Goal: Transaction & Acquisition: Purchase product/service

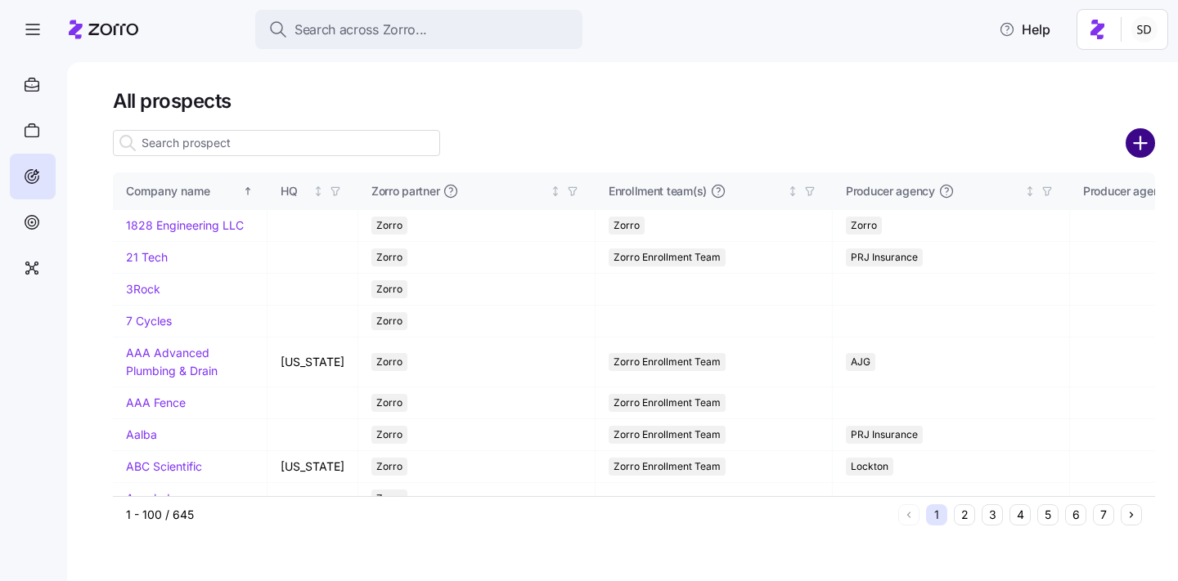
click at [1143, 148] on circle "add icon" at bounding box center [1140, 143] width 27 height 27
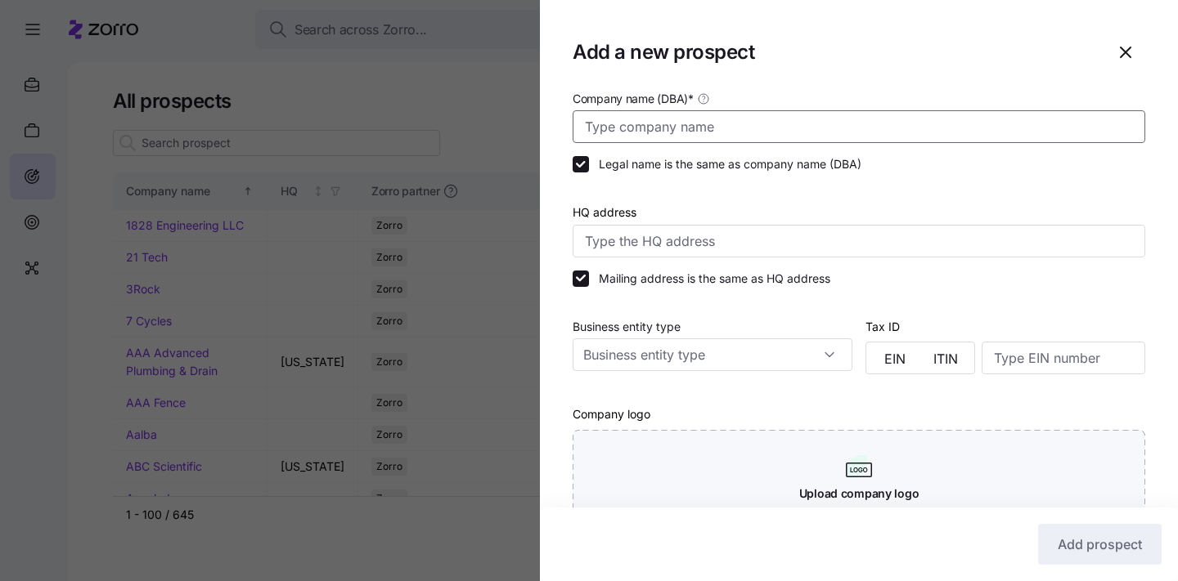
click at [661, 130] on input "Company name (DBA) *" at bounding box center [858, 126] width 572 height 33
type input "Calico Brands"
click at [948, 193] on div at bounding box center [858, 194] width 572 height 16
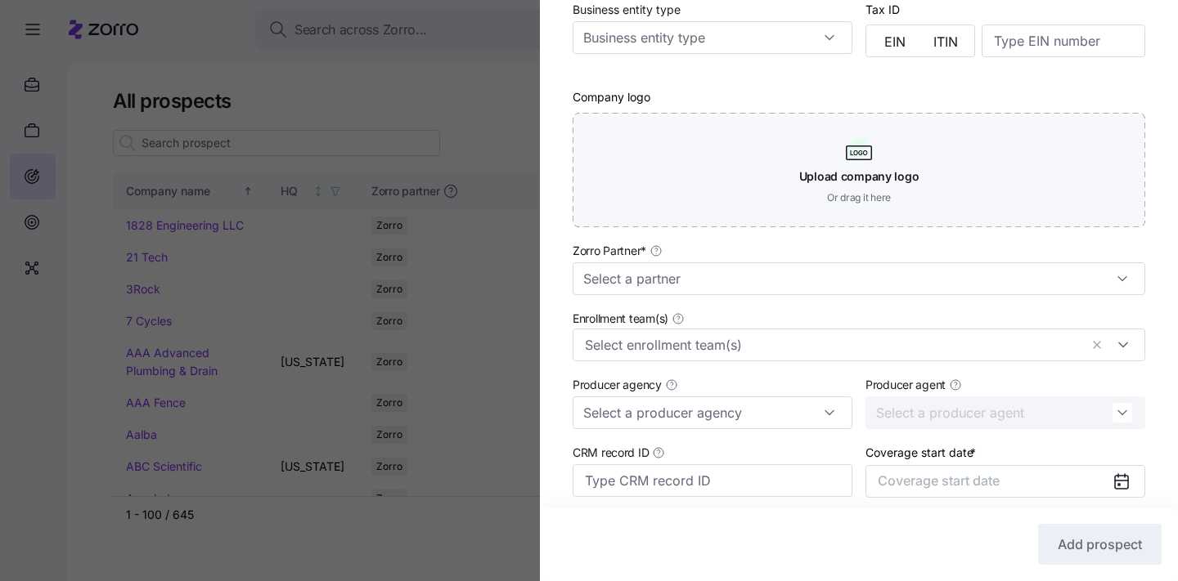
scroll to position [405, 0]
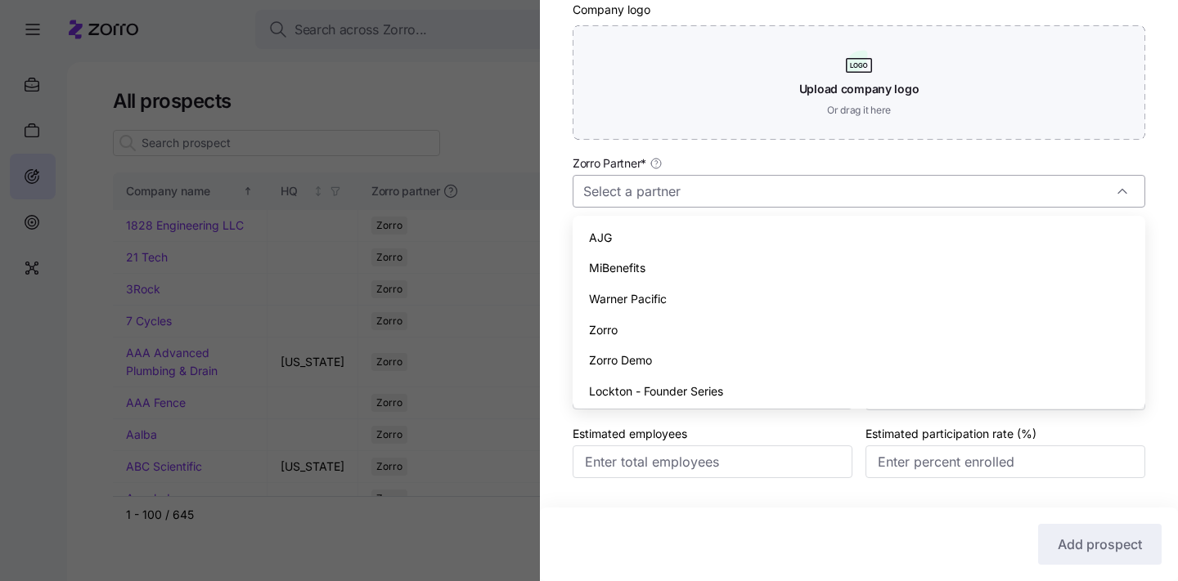
click at [901, 199] on input "Zorro Partner *" at bounding box center [858, 191] width 572 height 33
click at [870, 233] on div "AJG" at bounding box center [858, 233] width 559 height 31
type input "AJG"
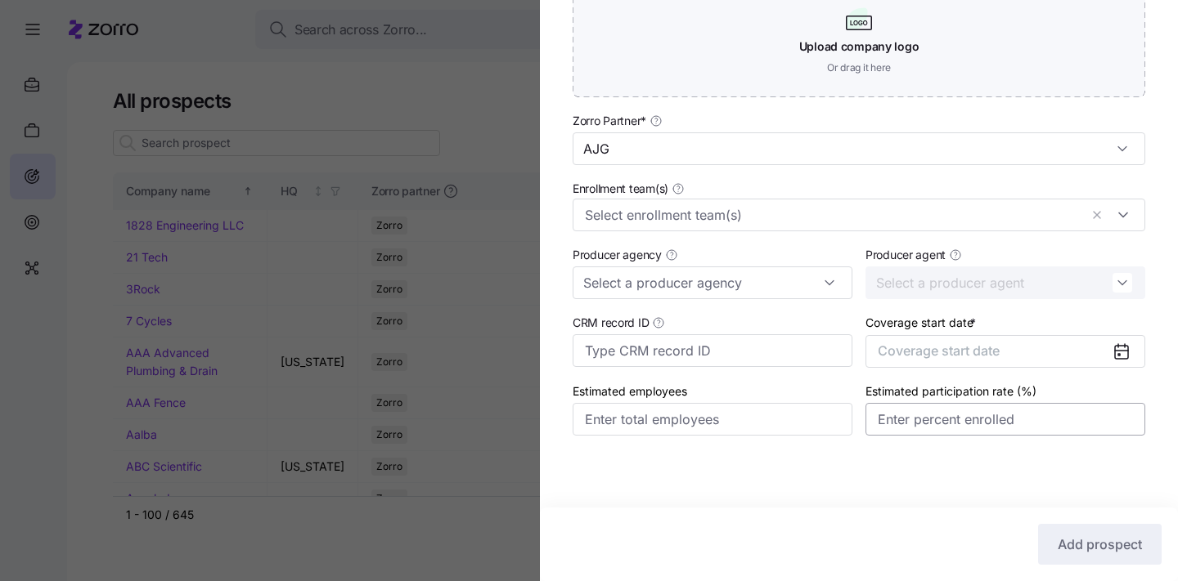
scroll to position [436, 0]
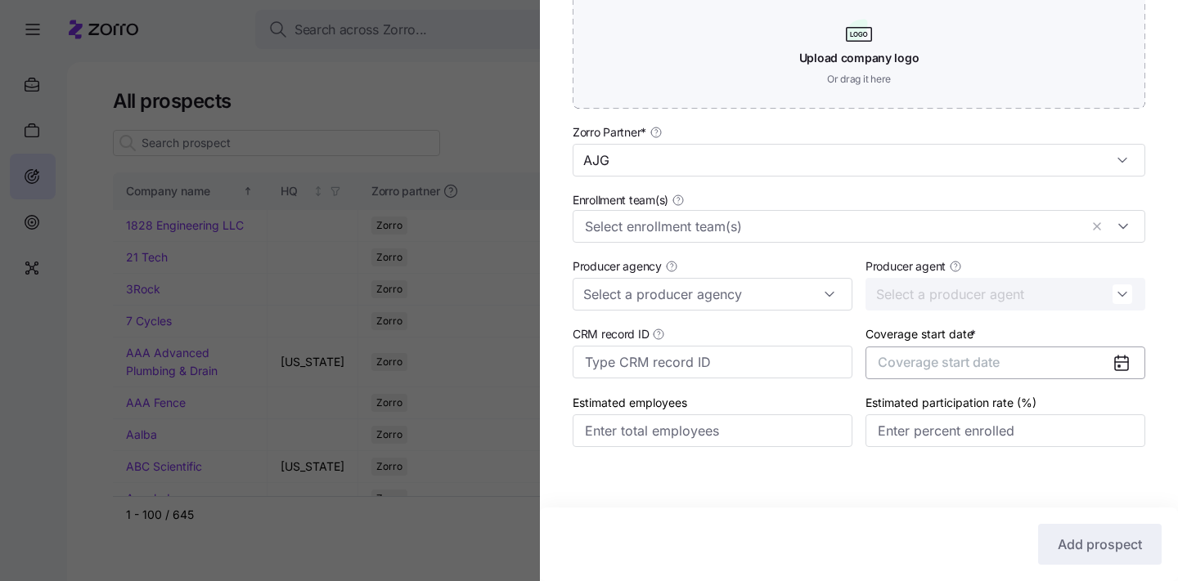
click at [981, 366] on span "Coverage start date" at bounding box center [939, 362] width 122 height 16
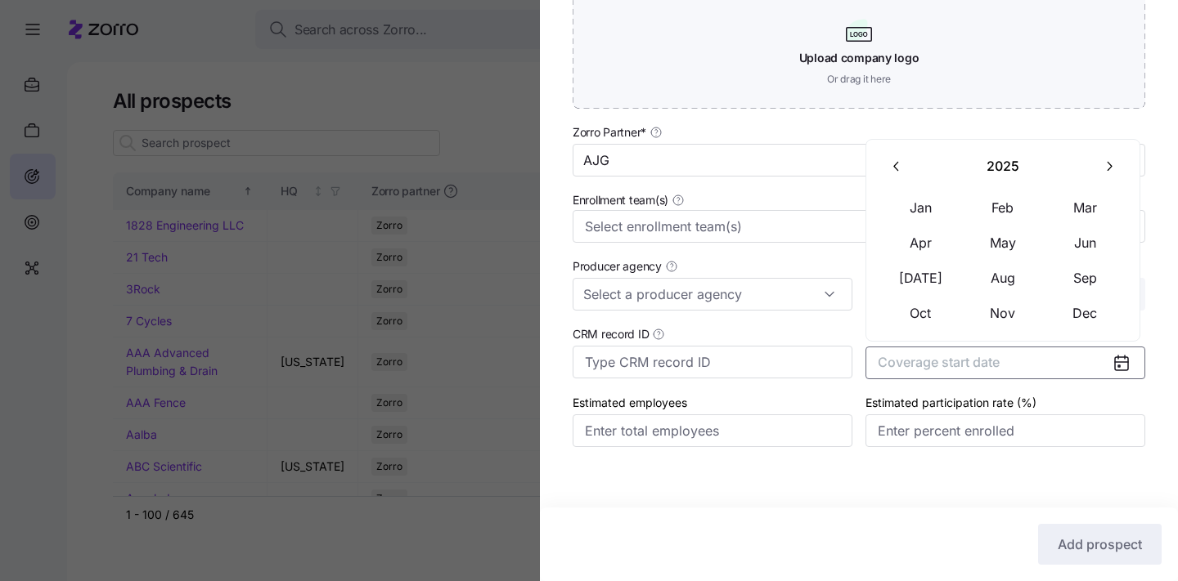
click at [1102, 169] on icon "button" at bounding box center [1109, 167] width 16 height 16
click at [925, 207] on button "Jan" at bounding box center [921, 208] width 82 height 34
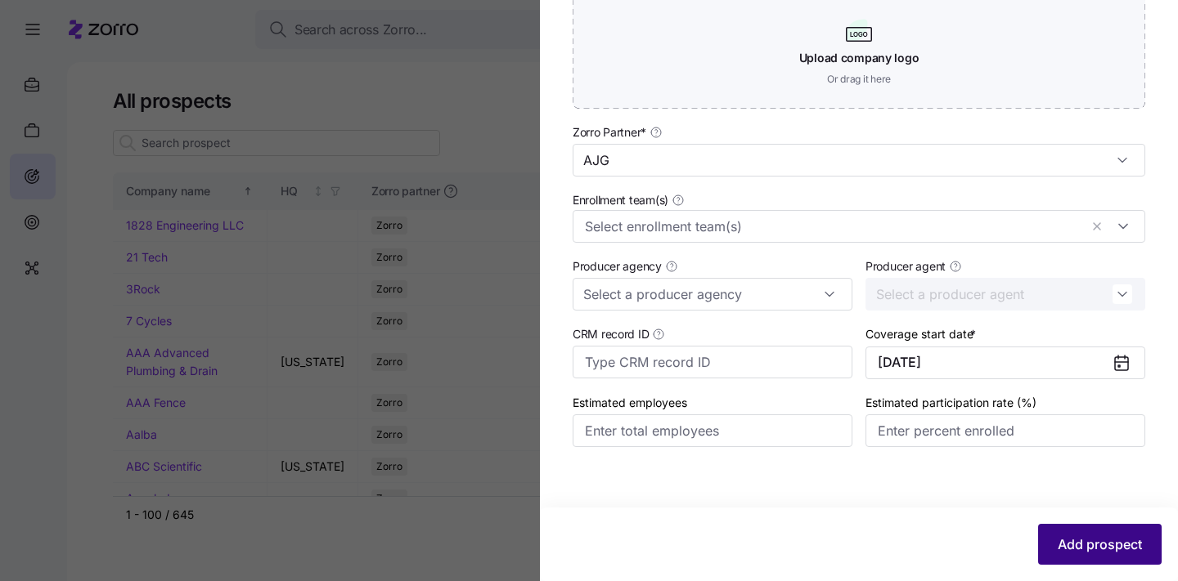
click at [1070, 542] on span "Add prospect" at bounding box center [1099, 545] width 84 height 20
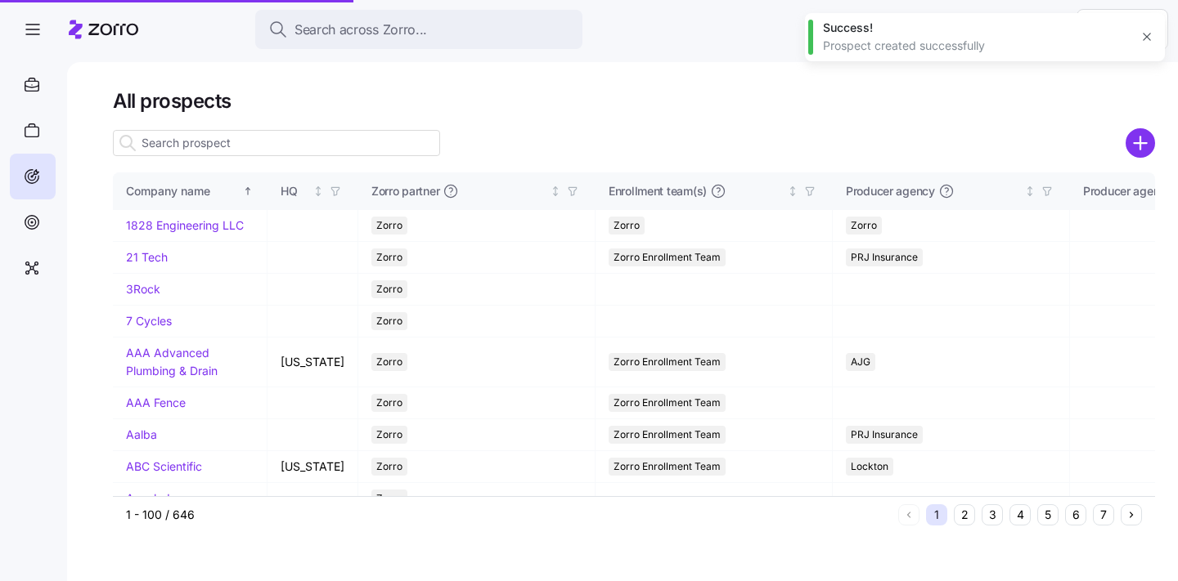
click at [194, 141] on input at bounding box center [276, 143] width 327 height 26
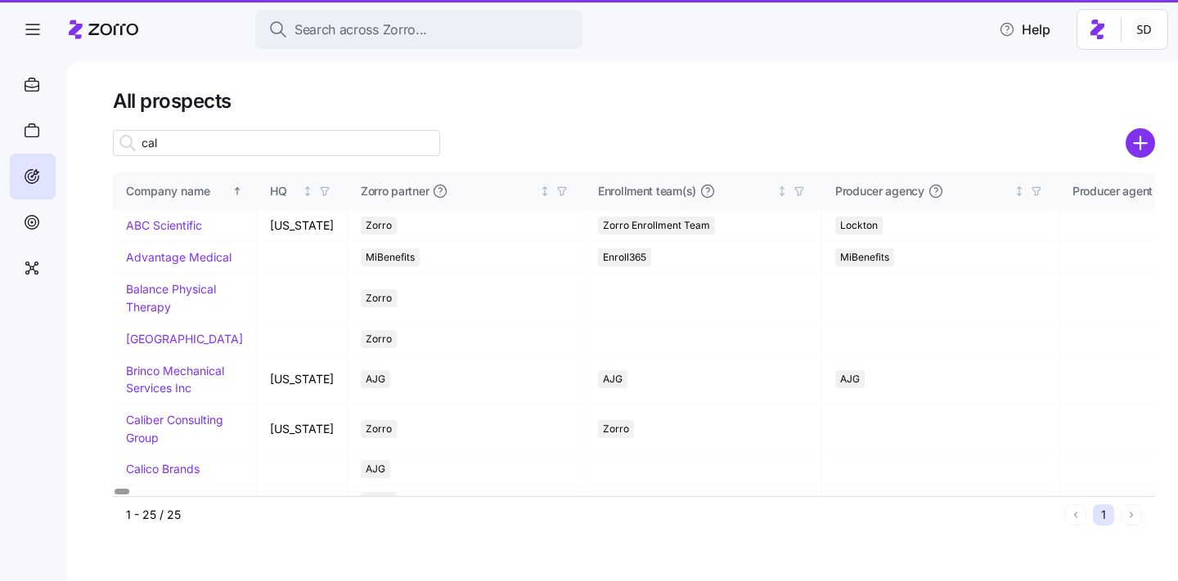
click at [189, 143] on input "cal" at bounding box center [276, 143] width 327 height 26
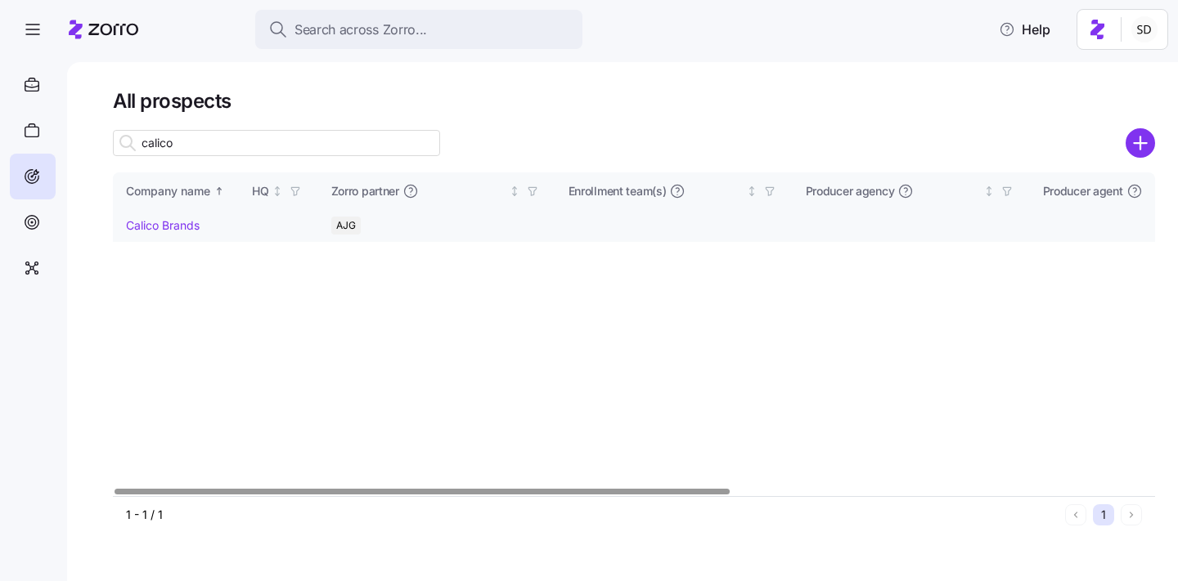
type input "calico"
click at [137, 228] on link "Calico Brands" at bounding box center [163, 225] width 74 height 14
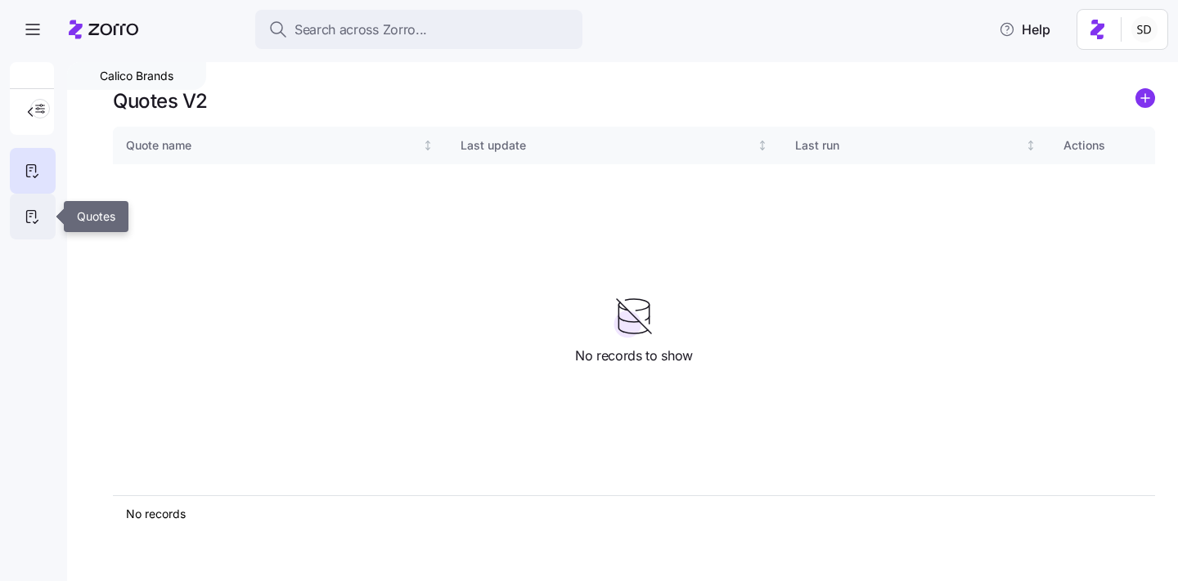
click at [30, 218] on icon at bounding box center [32, 217] width 18 height 20
click at [1145, 101] on icon "add icon" at bounding box center [1145, 98] width 0 height 8
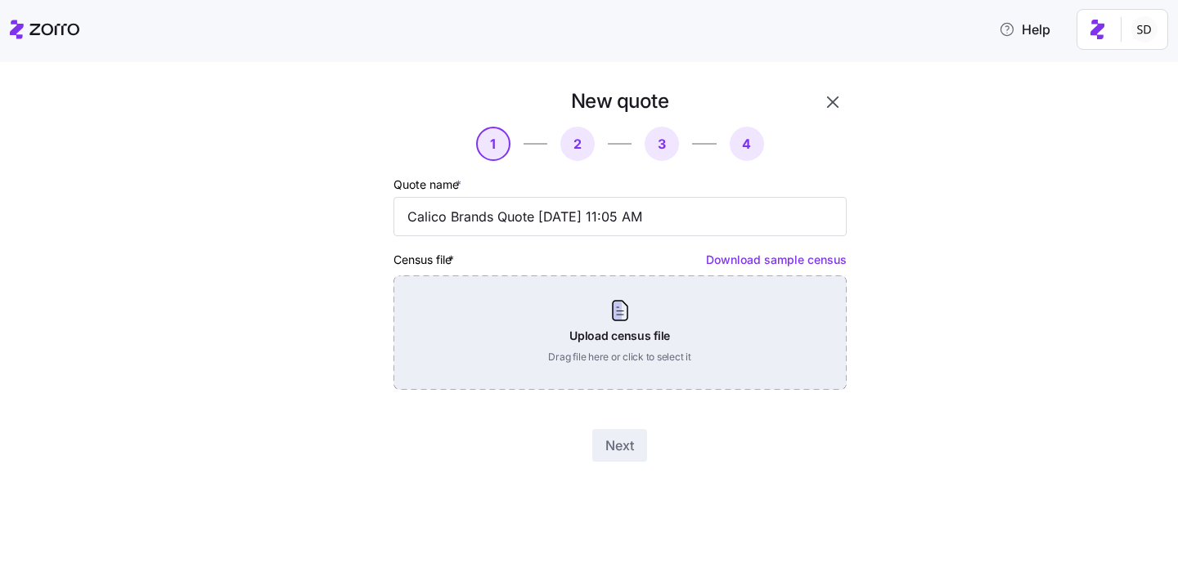
click at [622, 341] on div "Upload census file Drag file here or click to select it" at bounding box center [619, 333] width 453 height 114
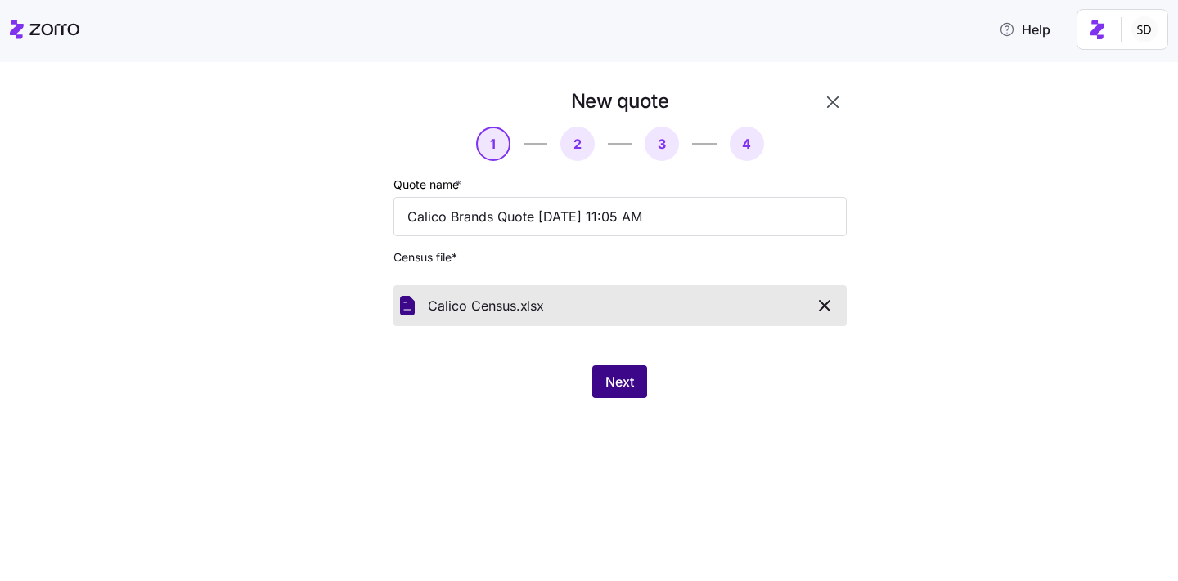
click at [612, 373] on span "Next" at bounding box center [619, 382] width 29 height 20
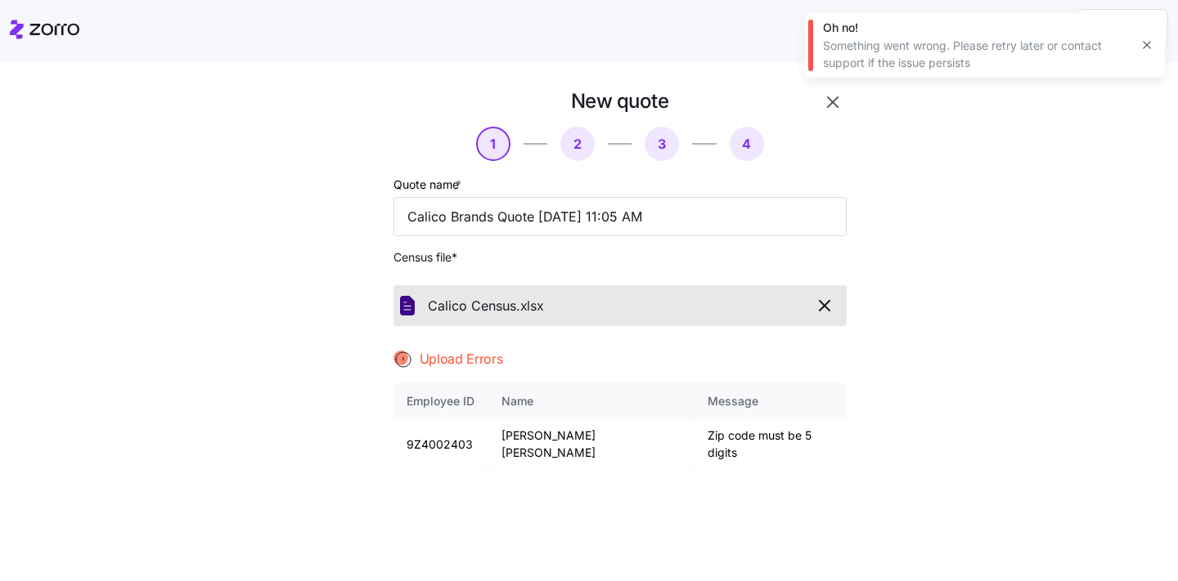
click at [824, 307] on icon "button" at bounding box center [824, 306] width 10 height 10
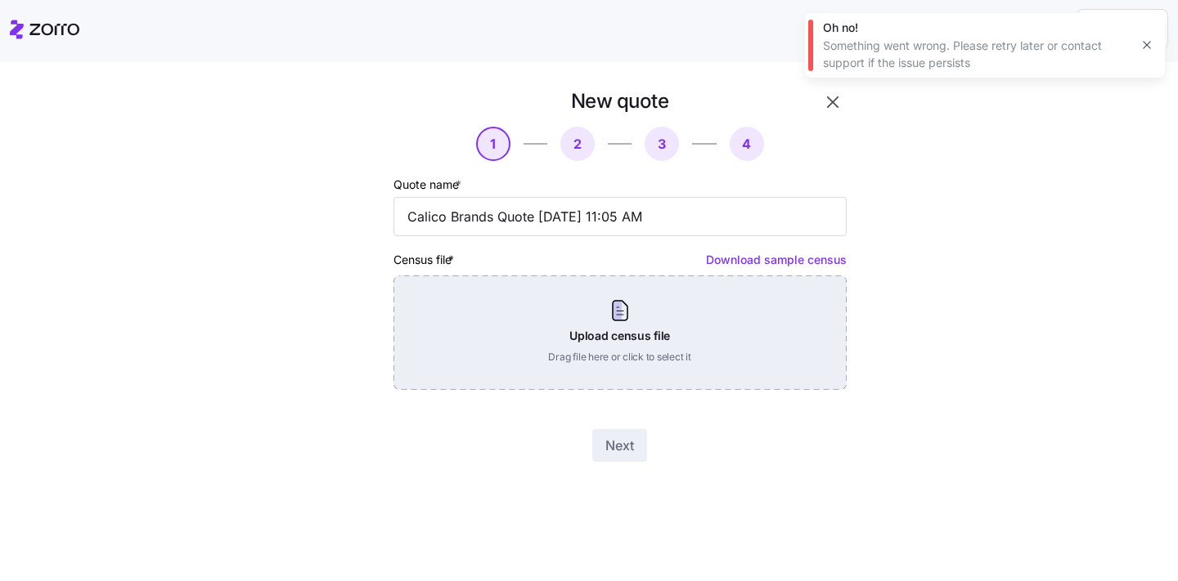
click at [615, 303] on div "Upload census file Drag file here or click to select it" at bounding box center [619, 333] width 453 height 114
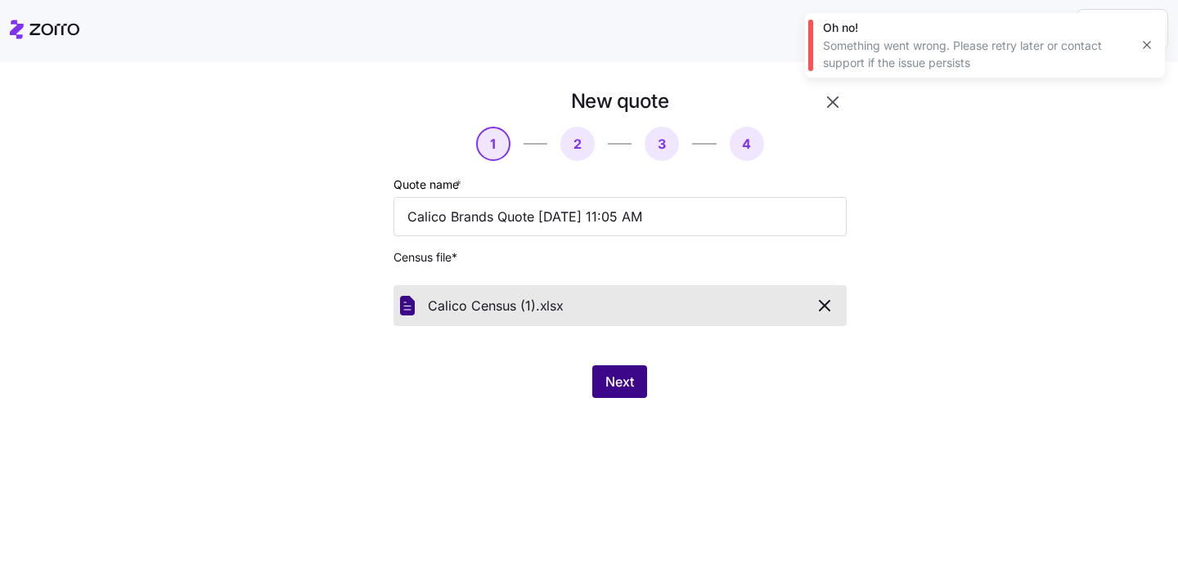
click at [612, 390] on span "Next" at bounding box center [619, 382] width 29 height 20
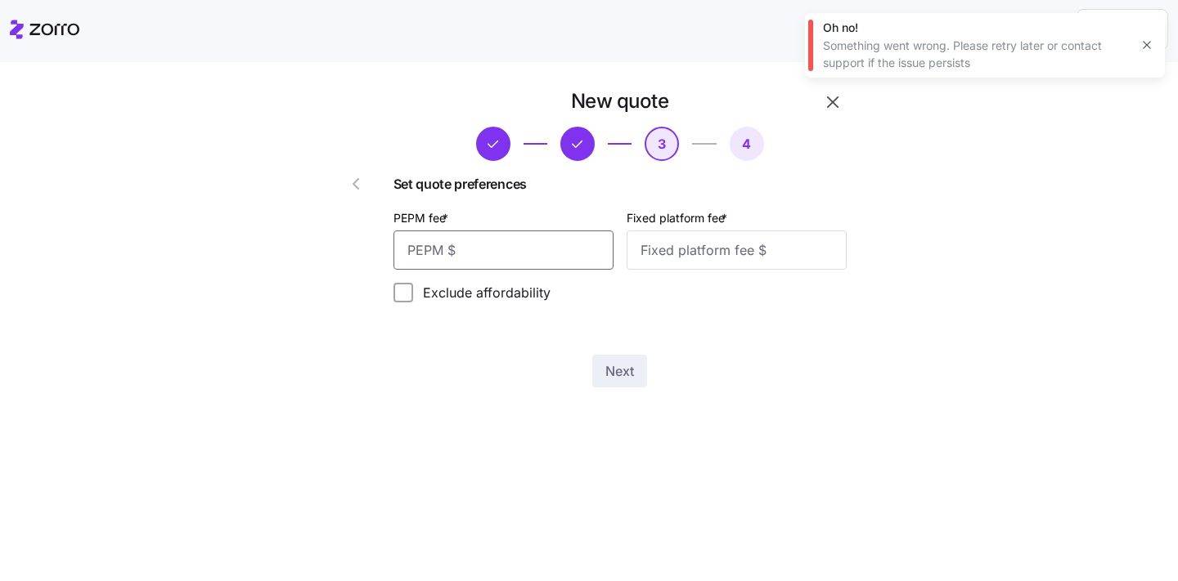
click at [520, 261] on input "PEPM fee *" at bounding box center [503, 250] width 220 height 39
type input "50"
click at [721, 249] on input "Fixed platform fee *" at bounding box center [736, 250] width 220 height 39
type input "100"
click at [771, 411] on div "New quote 3 4 Set quote preferences PEPM fee * 50 Fixed platform fee * 100 Excl…" at bounding box center [589, 321] width 1178 height 519
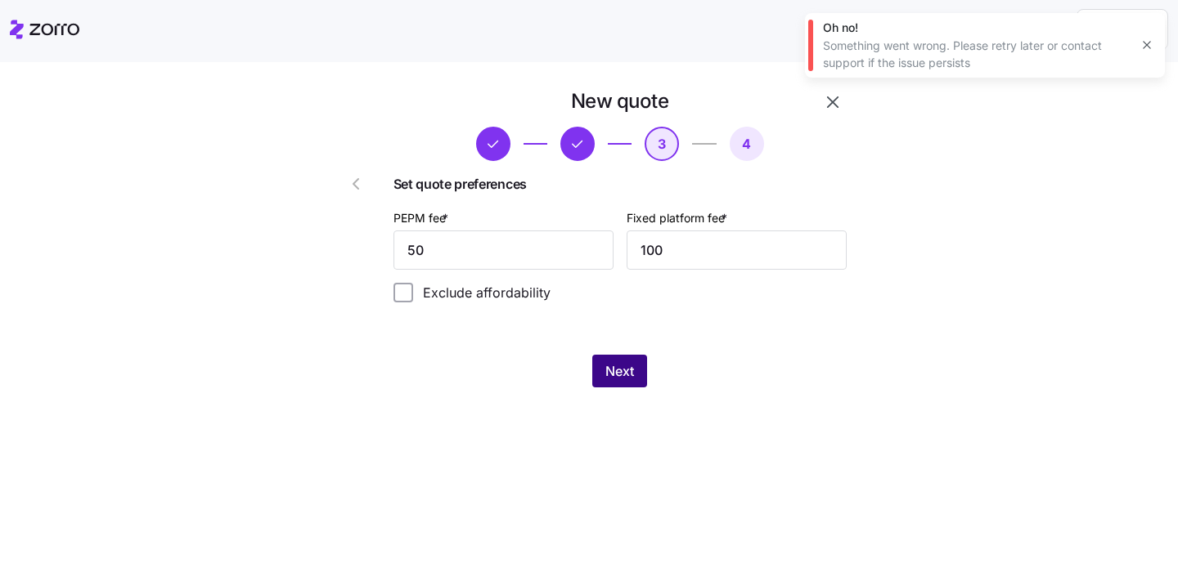
click at [604, 373] on button "Next" at bounding box center [619, 371] width 55 height 33
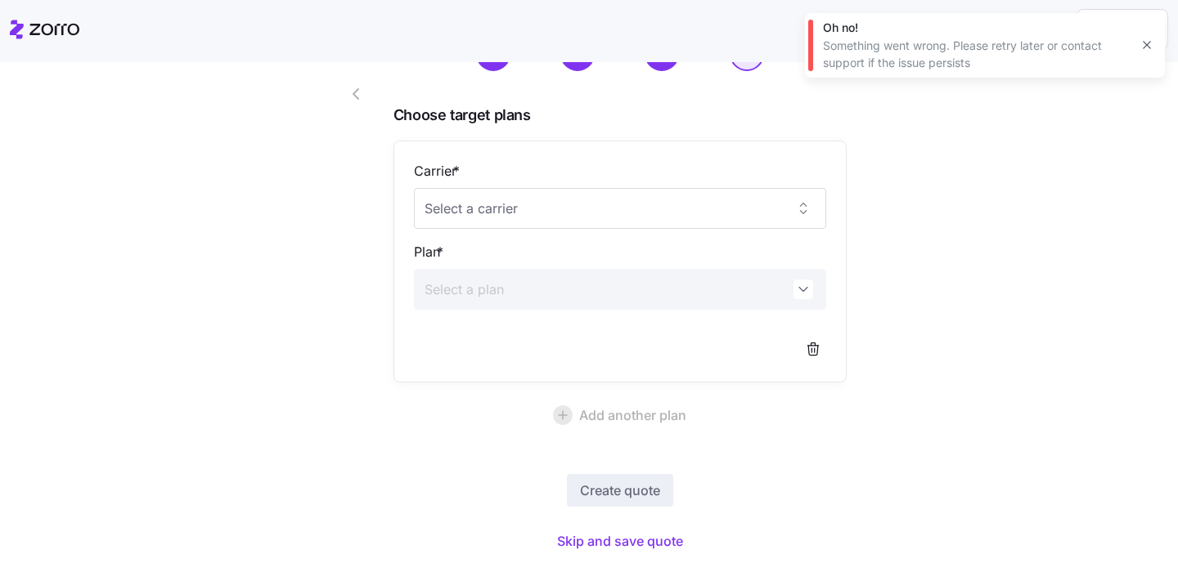
scroll to position [123, 0]
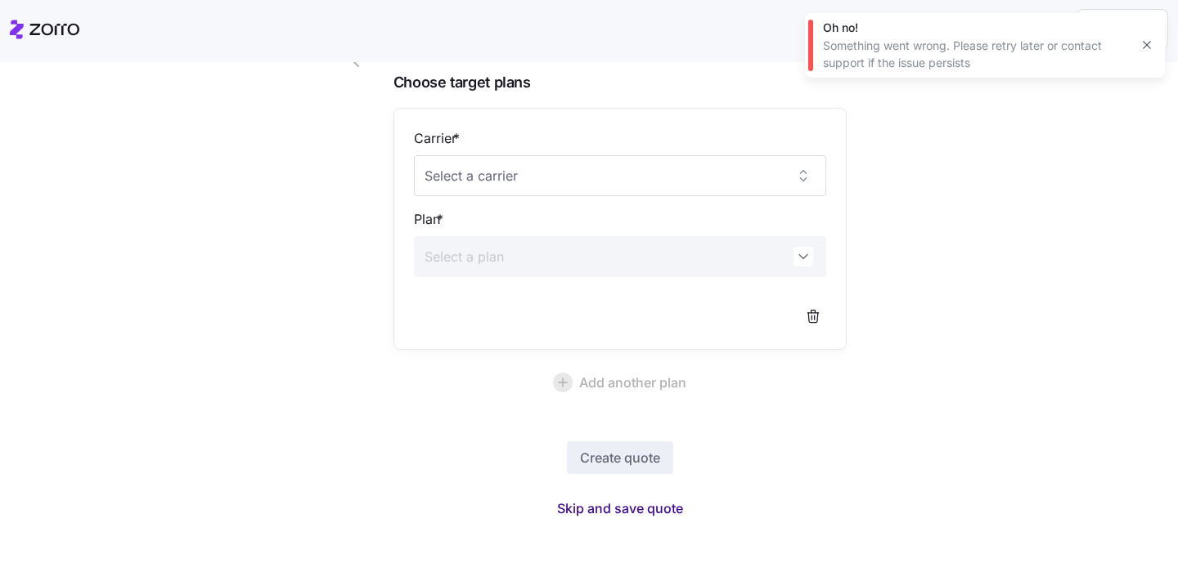
click at [623, 508] on span "Skip and save quote" at bounding box center [620, 509] width 126 height 20
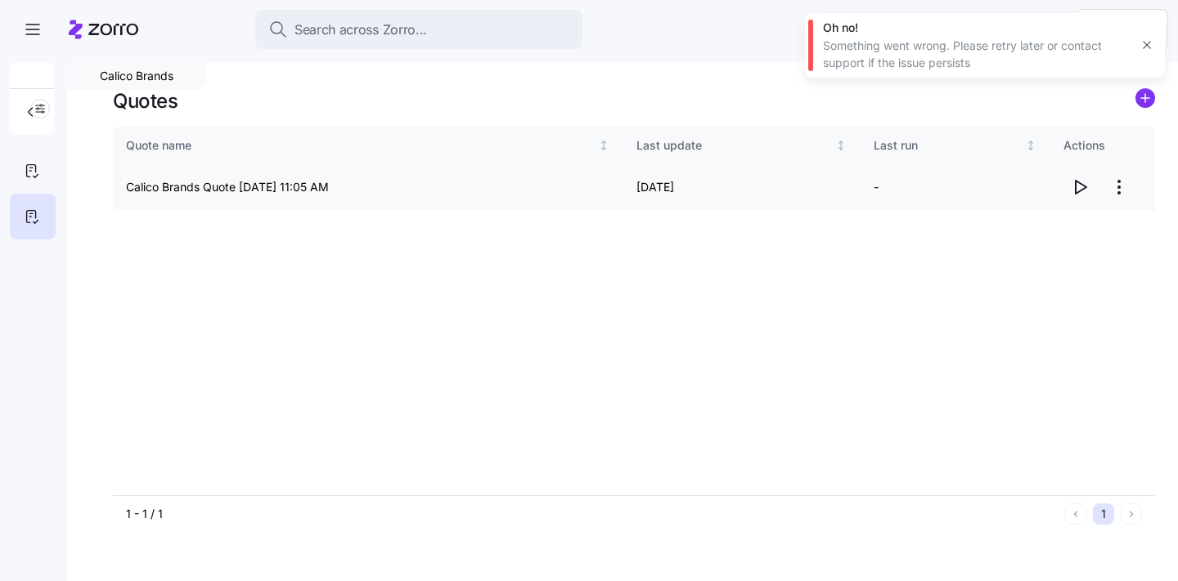
click at [1084, 191] on icon "button" at bounding box center [1080, 187] width 20 height 20
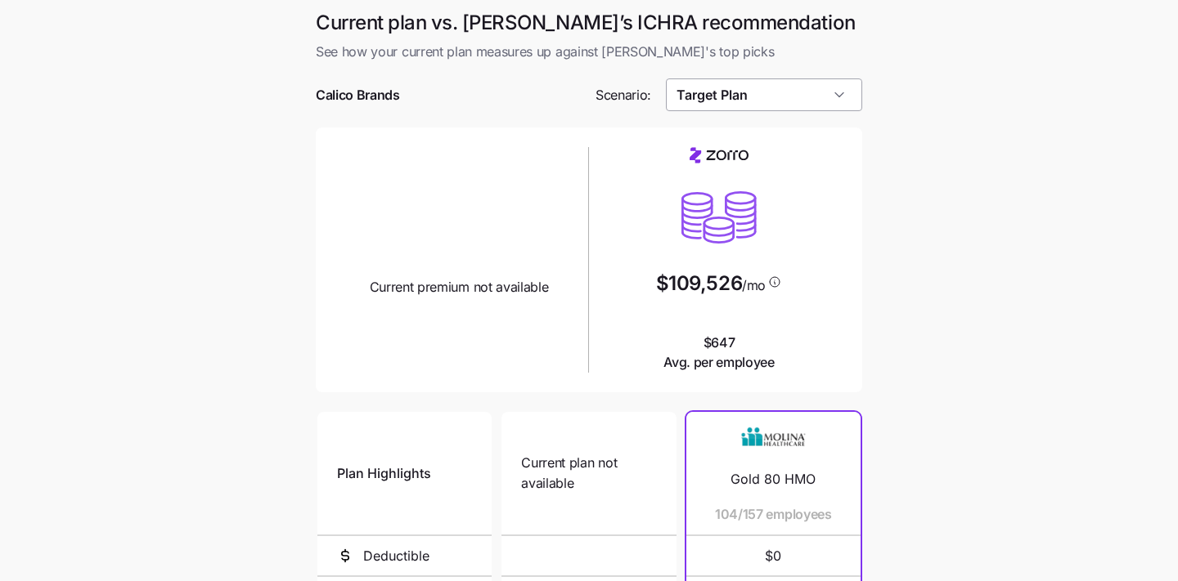
click at [810, 96] on input "Target Plan" at bounding box center [764, 95] width 197 height 33
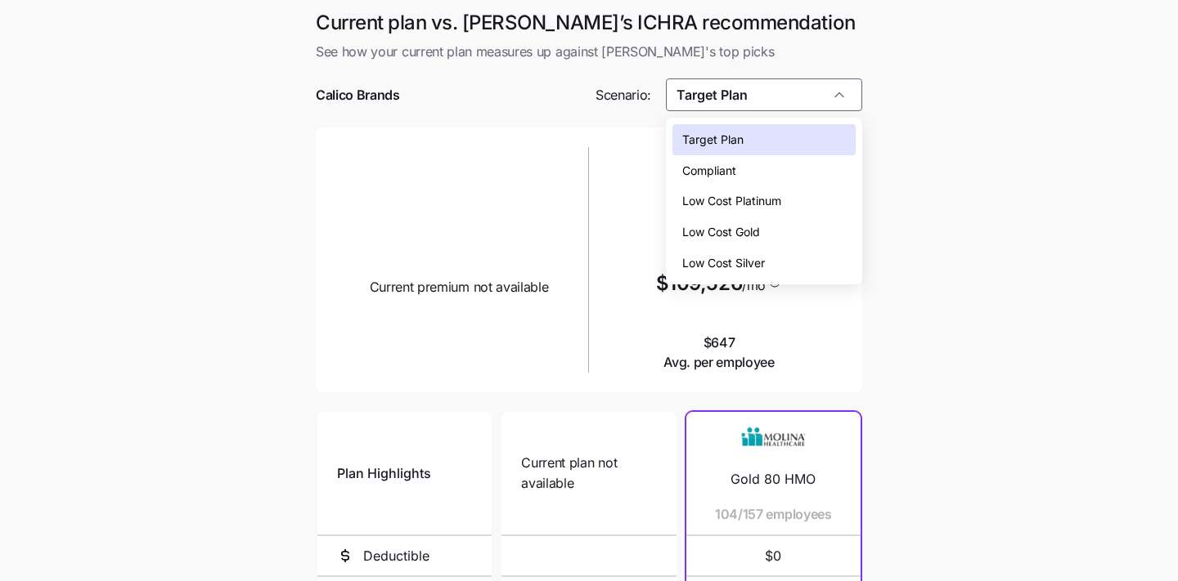
click at [791, 176] on div "Compliant" at bounding box center [764, 170] width 184 height 31
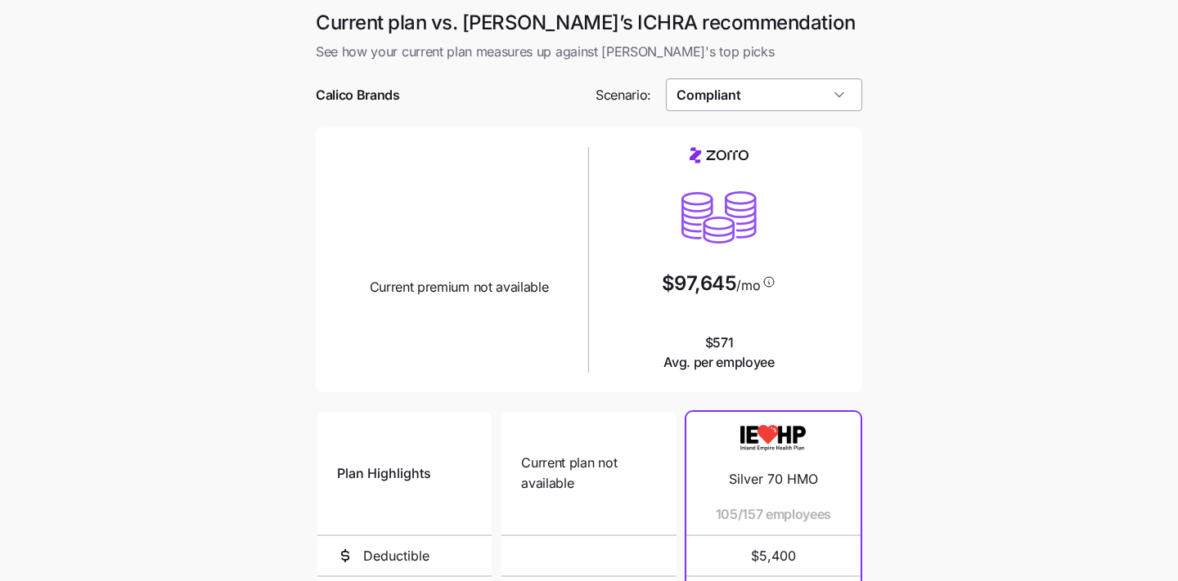
click at [764, 105] on input "Compliant" at bounding box center [764, 95] width 197 height 33
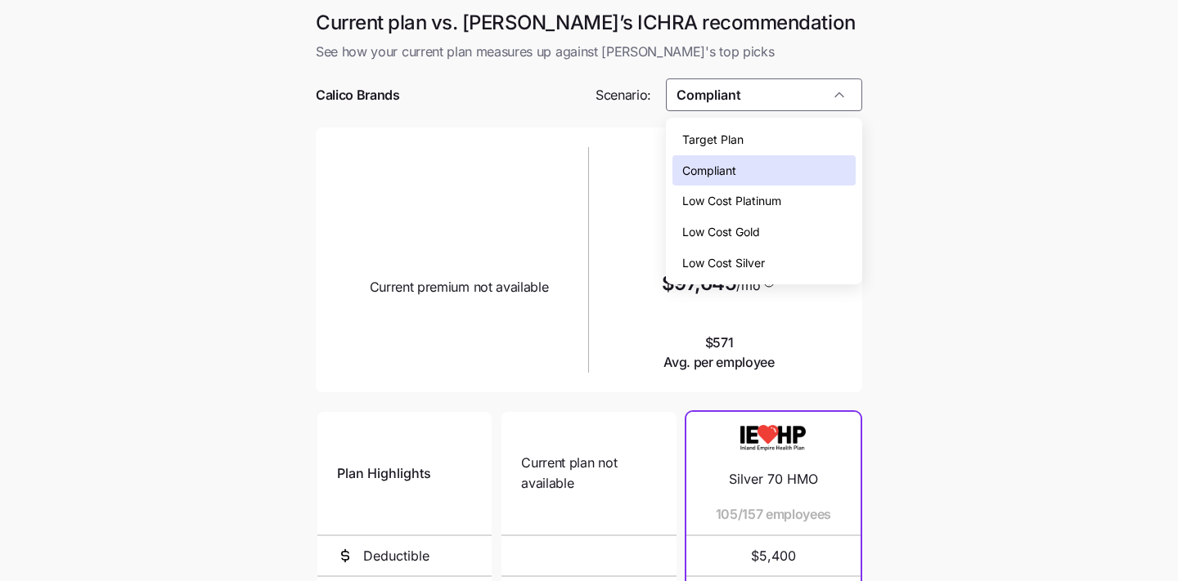
click at [762, 240] on div "Low Cost Gold" at bounding box center [764, 232] width 184 height 31
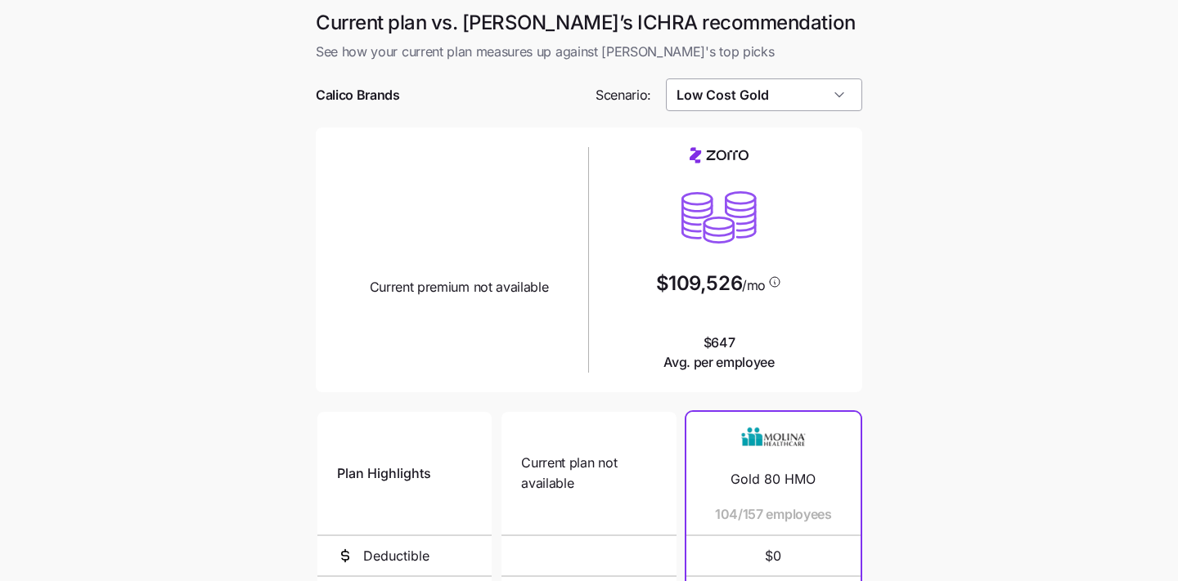
click at [771, 95] on input "Low Cost Gold" at bounding box center [764, 95] width 197 height 33
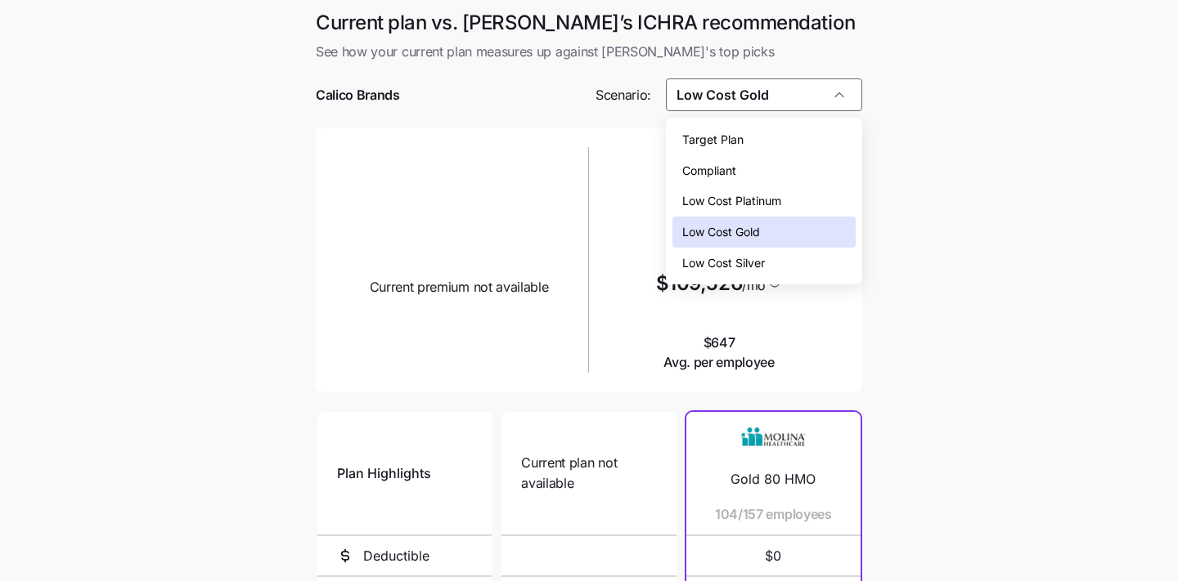
click at [765, 199] on span "Low Cost Platinum" at bounding box center [731, 201] width 99 height 18
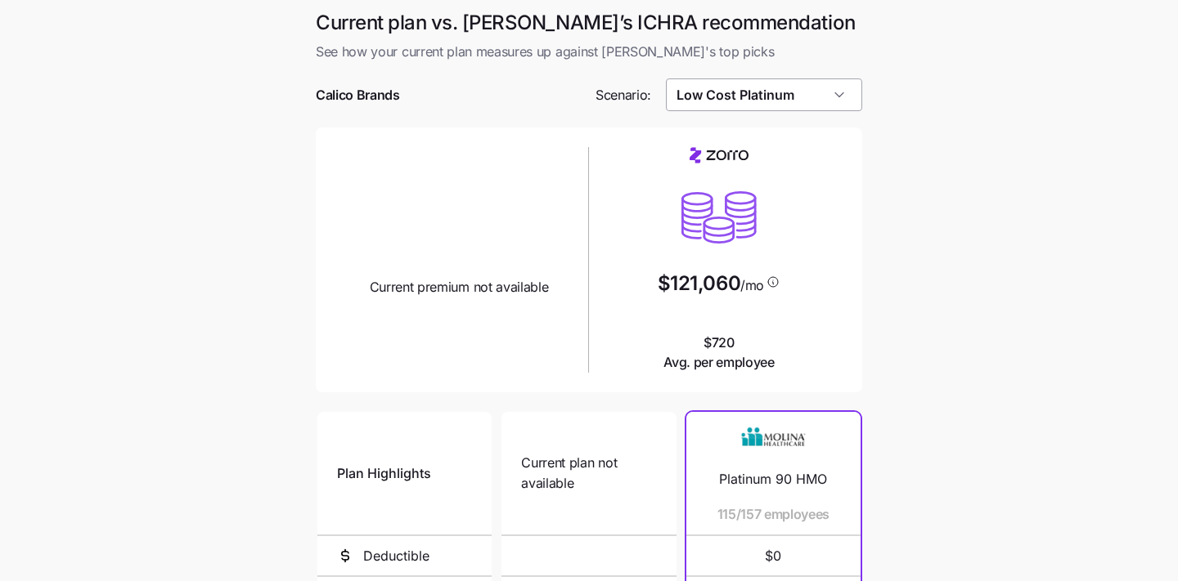
click at [774, 100] on input "Low Cost Platinum" at bounding box center [764, 95] width 197 height 33
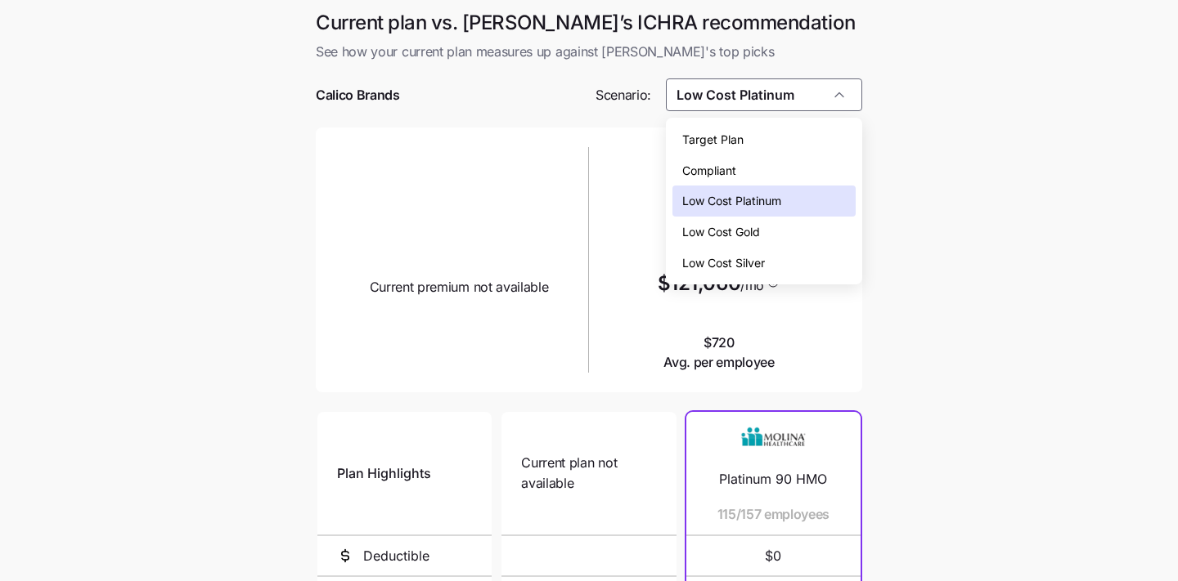
click at [749, 141] on div "Target Plan" at bounding box center [764, 139] width 184 height 31
type input "Target Plan"
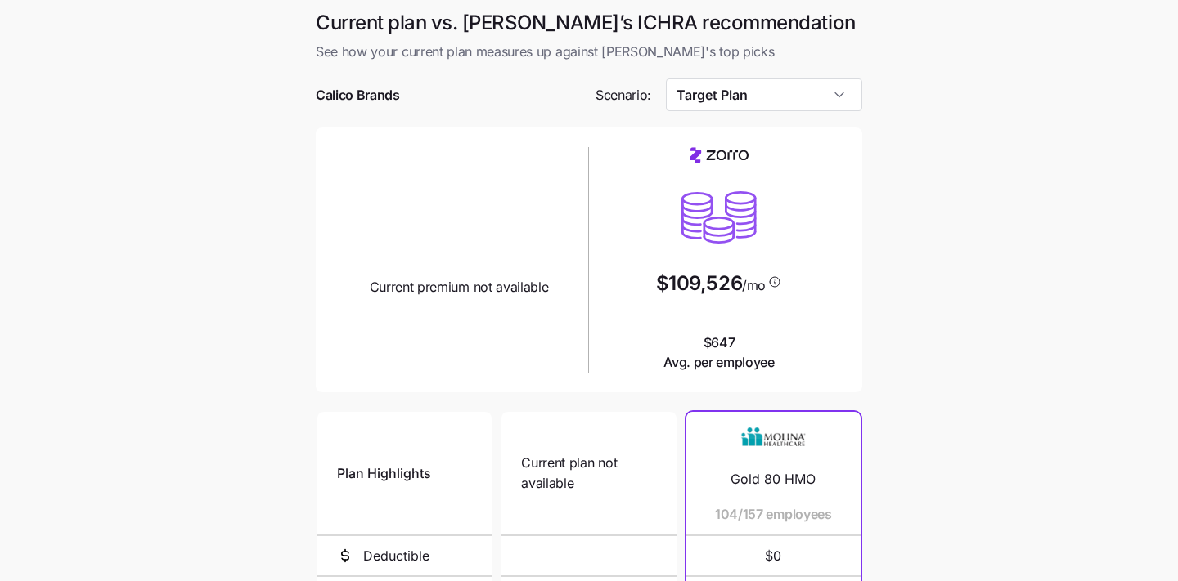
click at [912, 168] on main "Current plan vs. Zorro’s ICHRA recommendation See how your current plan measure…" at bounding box center [589, 445] width 1178 height 891
